Goal: Task Accomplishment & Management: Complete application form

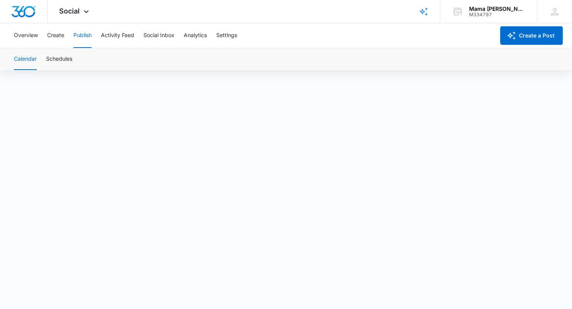
click at [63, 18] on div "Social Apps Reputation Websites Forms CRM Email Social POS Content Ads Intellig…" at bounding box center [75, 11] width 55 height 23
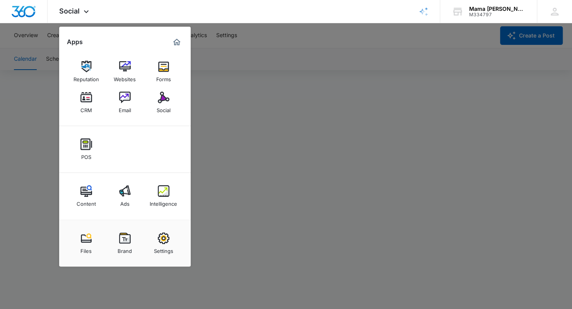
click at [84, 99] on img at bounding box center [86, 98] width 12 height 12
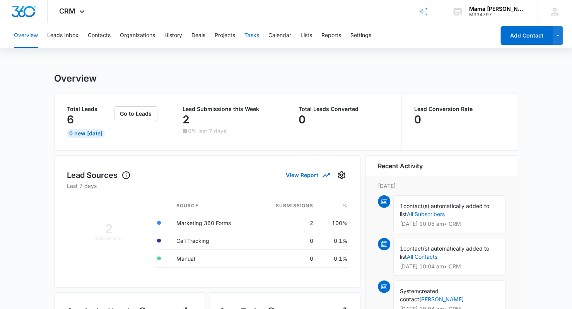
click at [251, 36] on button "Tasks" at bounding box center [251, 35] width 15 height 25
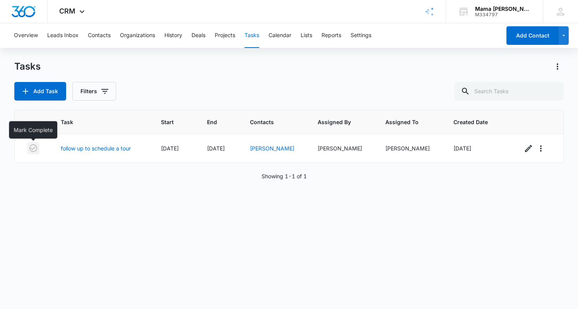
click at [34, 148] on icon "button" at bounding box center [33, 148] width 8 height 8
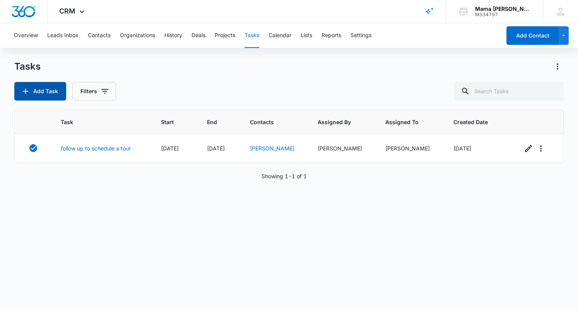
click at [49, 100] on button "Add Task" at bounding box center [40, 91] width 52 height 19
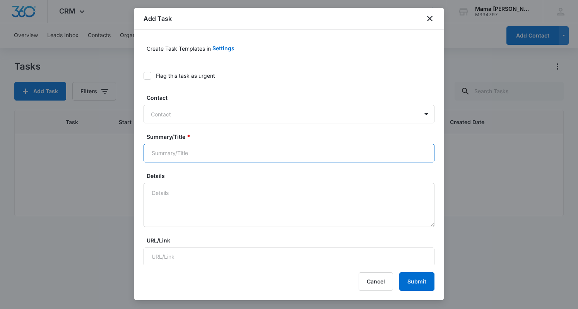
click at [198, 147] on input "Summary/Title *" at bounding box center [288, 153] width 291 height 19
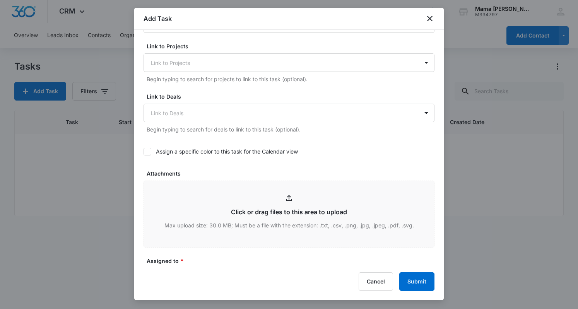
scroll to position [230, 0]
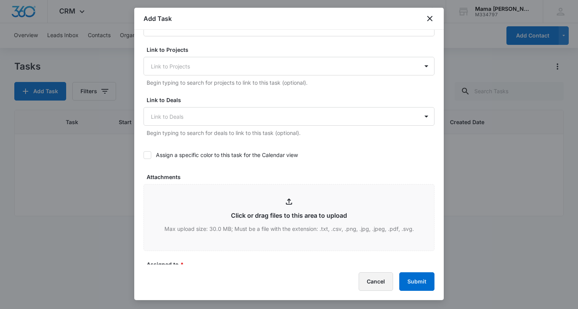
click at [380, 284] on button "Cancel" at bounding box center [375, 281] width 34 height 19
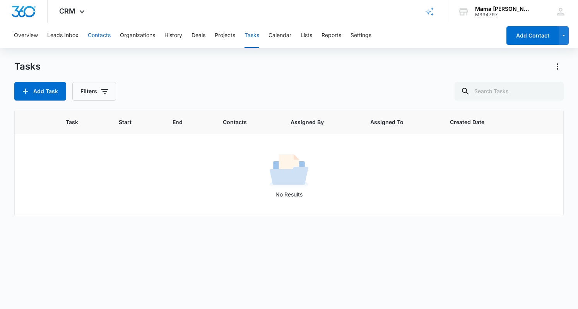
click at [104, 36] on button "Contacts" at bounding box center [99, 35] width 23 height 25
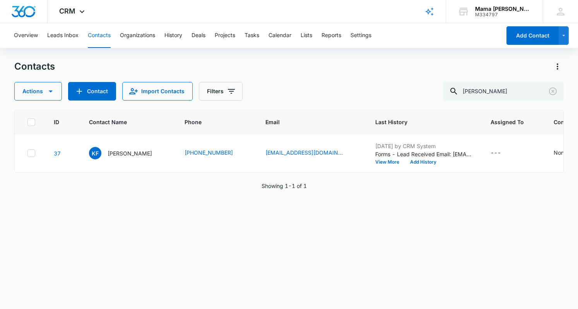
click at [130, 155] on p "[PERSON_NAME]" at bounding box center [130, 153] width 44 height 8
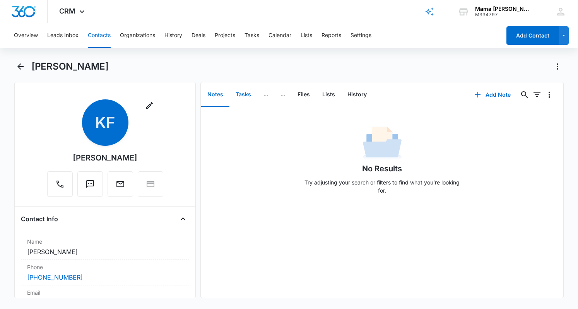
click at [242, 93] on button "Tasks" at bounding box center [243, 95] width 28 height 24
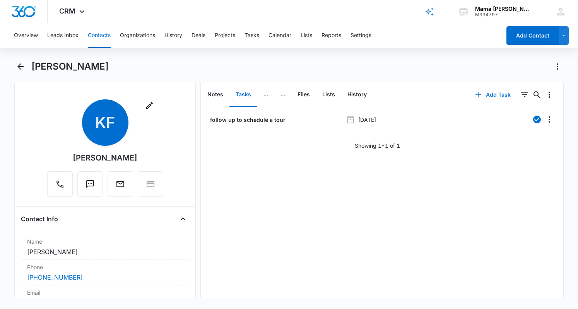
click at [495, 96] on button "Add Task" at bounding box center [492, 94] width 51 height 19
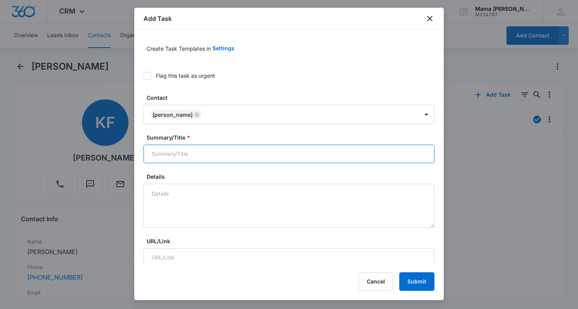
click at [196, 156] on input "Summary/Title *" at bounding box center [288, 154] width 291 height 19
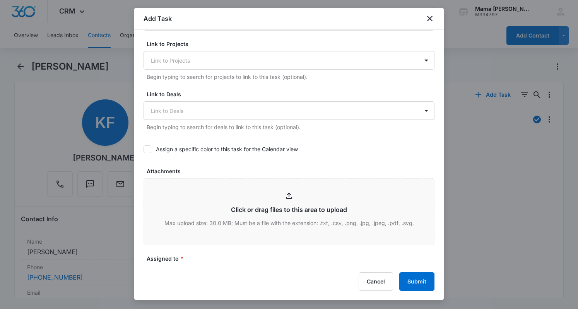
scroll to position [371, 0]
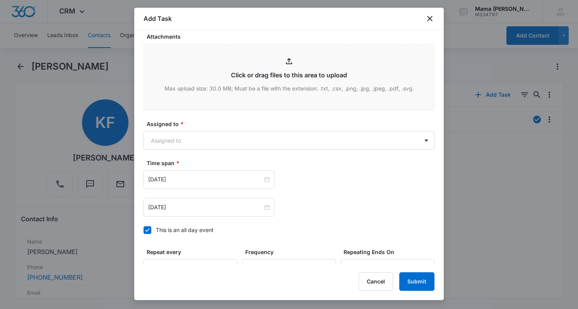
type input "follow up to schedule tour - final time"
click at [194, 139] on body "CRM Apps Reputation Websites Forms CRM Email Social POS Content Ads Intelligenc…" at bounding box center [289, 154] width 578 height 309
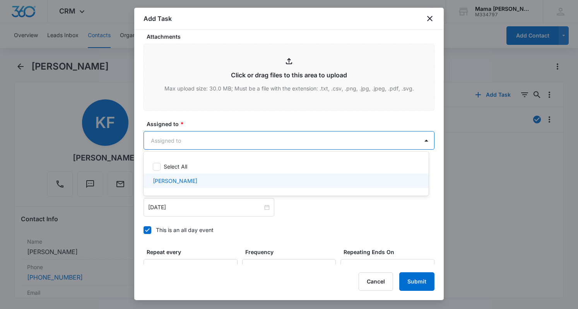
click at [185, 183] on p "[PERSON_NAME]" at bounding box center [175, 181] width 44 height 8
checkbox input "true"
click at [192, 206] on div at bounding box center [289, 154] width 578 height 309
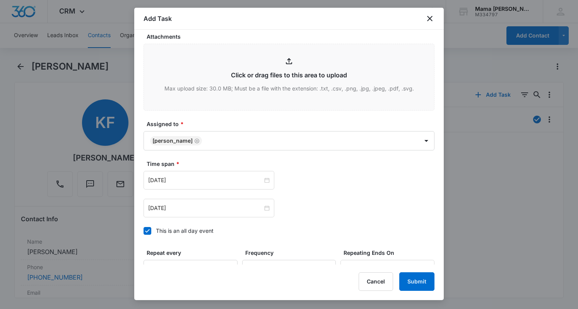
click at [248, 180] on input "[DATE]" at bounding box center [205, 180] width 114 height 9
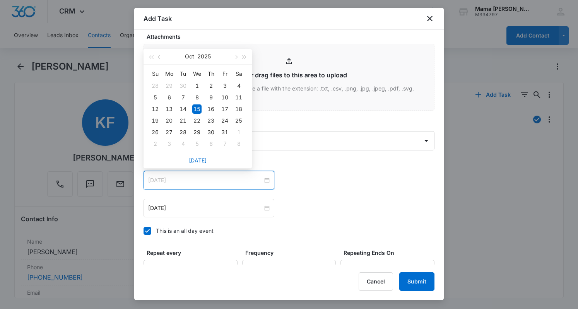
type input "[DATE]"
click at [228, 107] on div "17" at bounding box center [224, 108] width 9 height 9
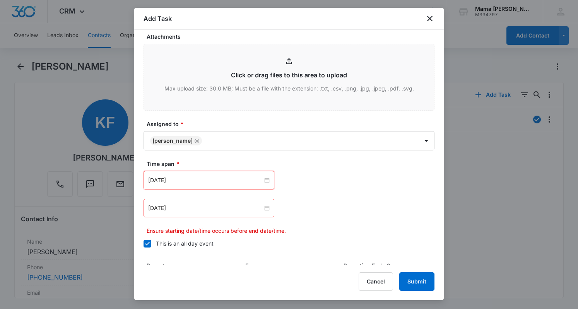
click at [196, 215] on div "[DATE]" at bounding box center [208, 208] width 131 height 19
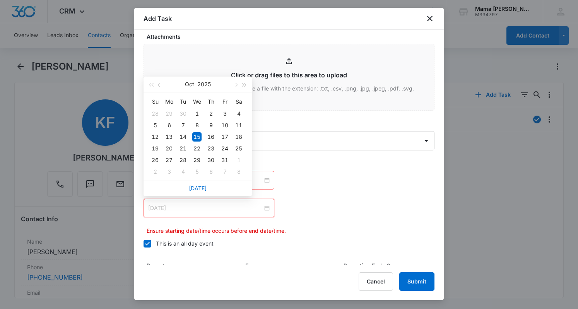
type input "[DATE]"
click at [223, 140] on div "17" at bounding box center [224, 136] width 9 height 9
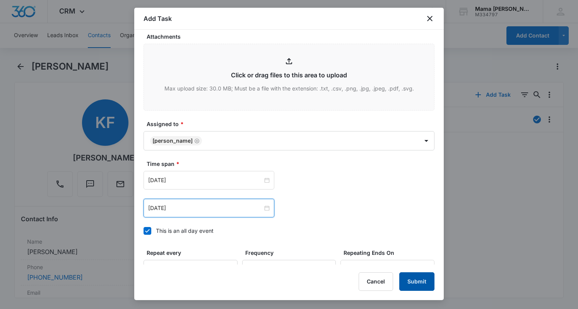
click at [414, 279] on button "Submit" at bounding box center [416, 281] width 35 height 19
